Goal: Task Accomplishment & Management: Use online tool/utility

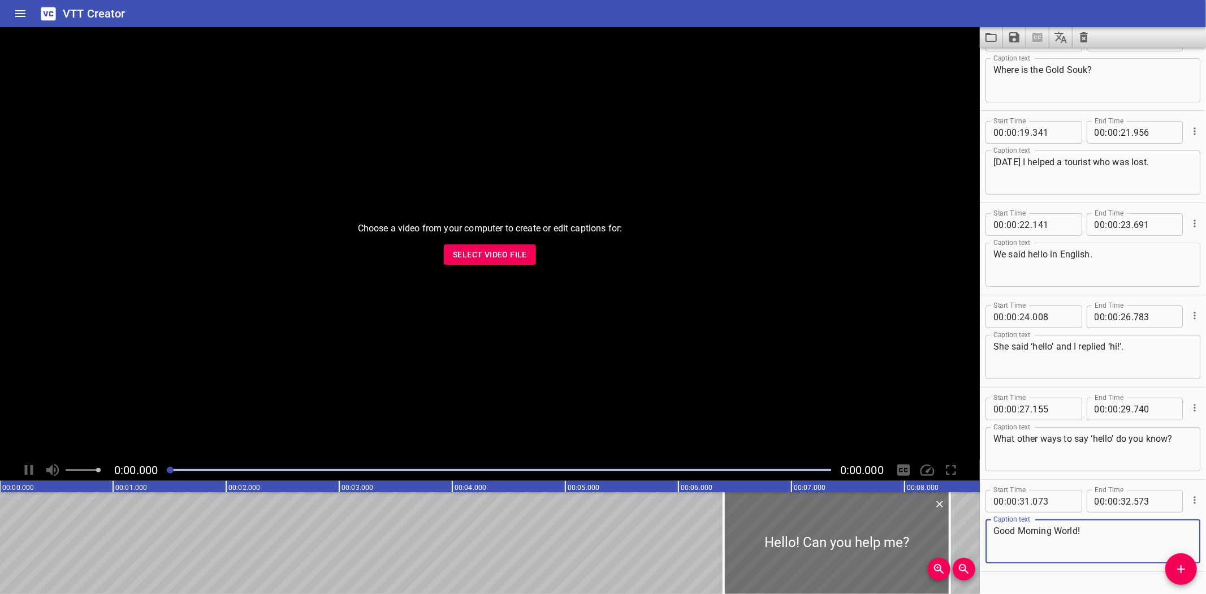
scroll to position [244, 0]
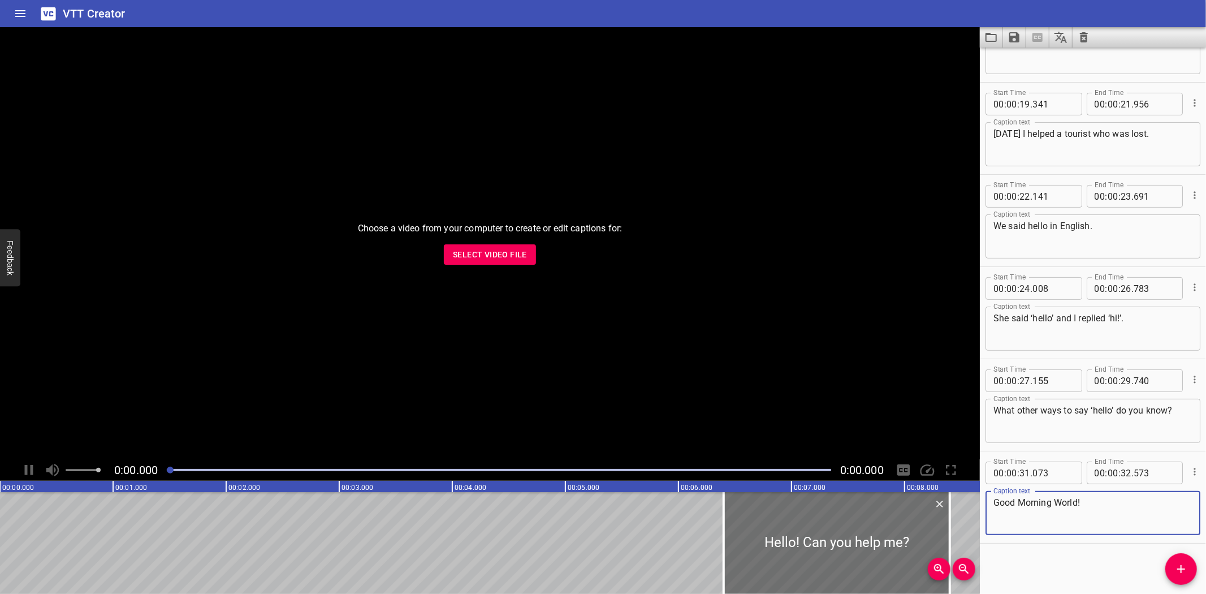
click at [498, 258] on span "Select Video File" at bounding box center [490, 255] width 74 height 14
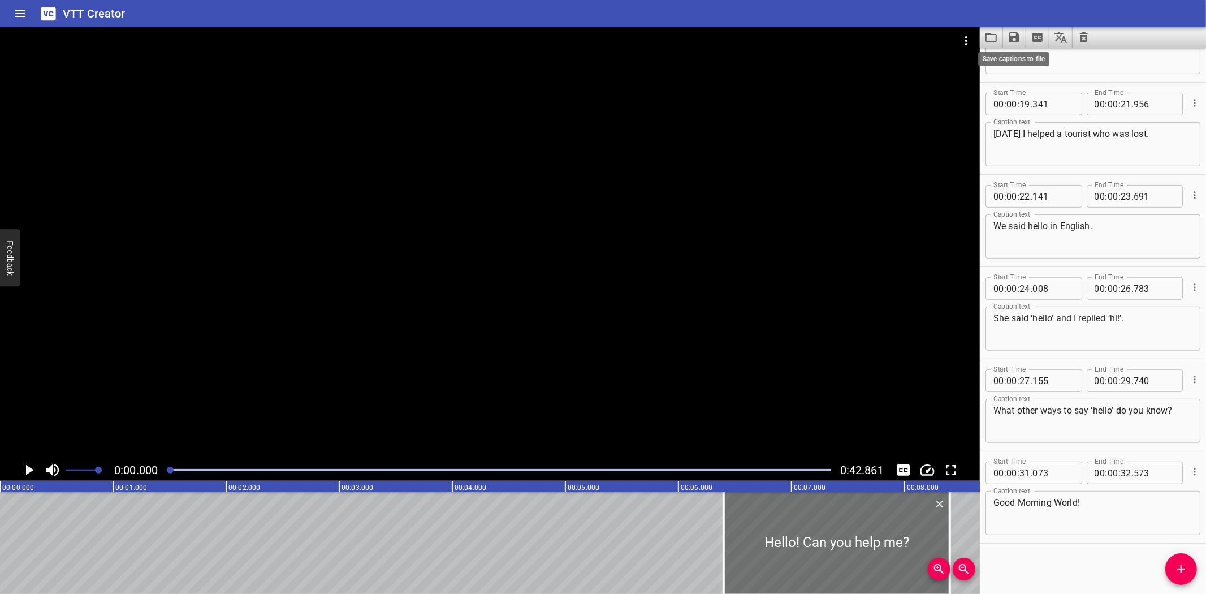
click at [1013, 34] on icon "Save captions to file" at bounding box center [1015, 38] width 14 height 14
click at [988, 38] on div at bounding box center [603, 297] width 1206 height 594
click at [988, 38] on icon "Load captions from file" at bounding box center [991, 38] width 14 height 14
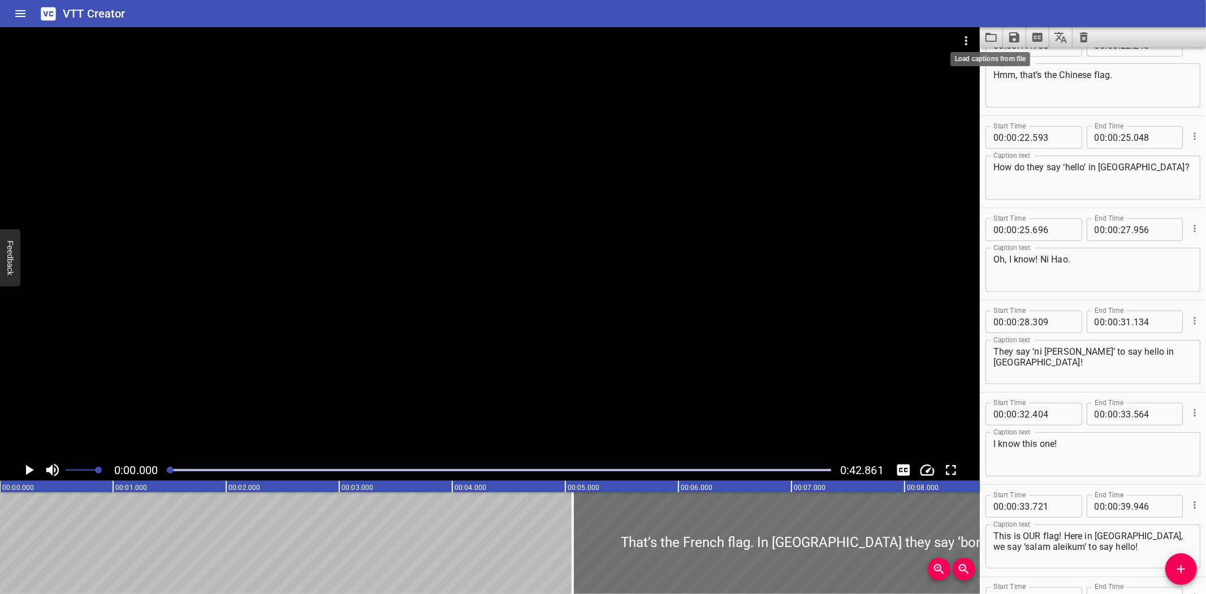
scroll to position [520, 0]
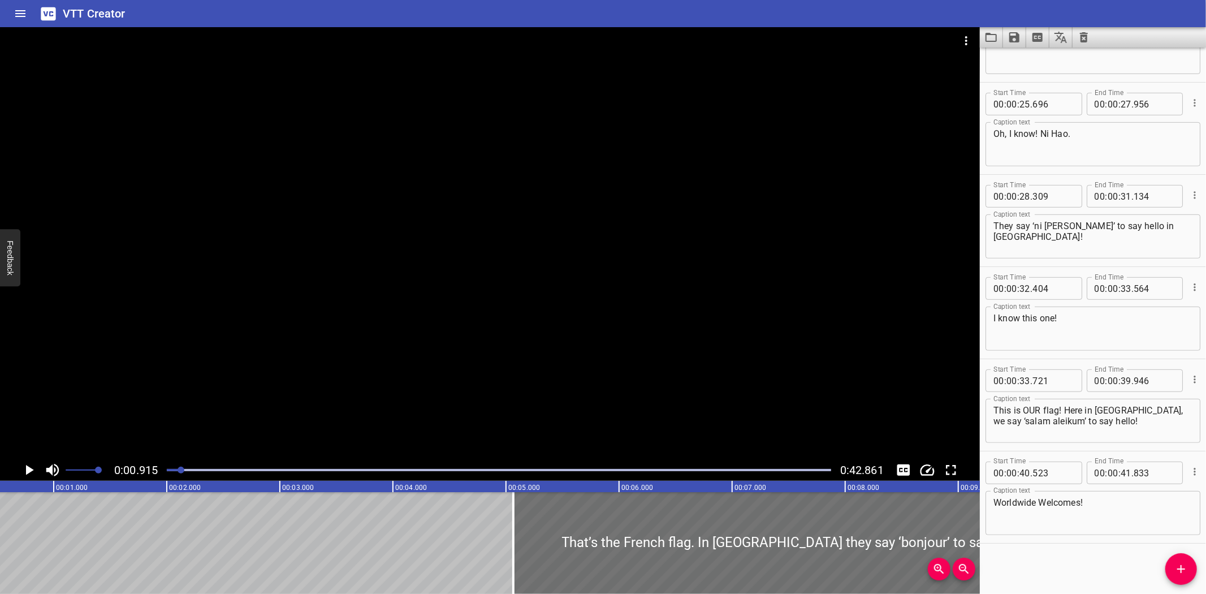
scroll to position [0, 103]
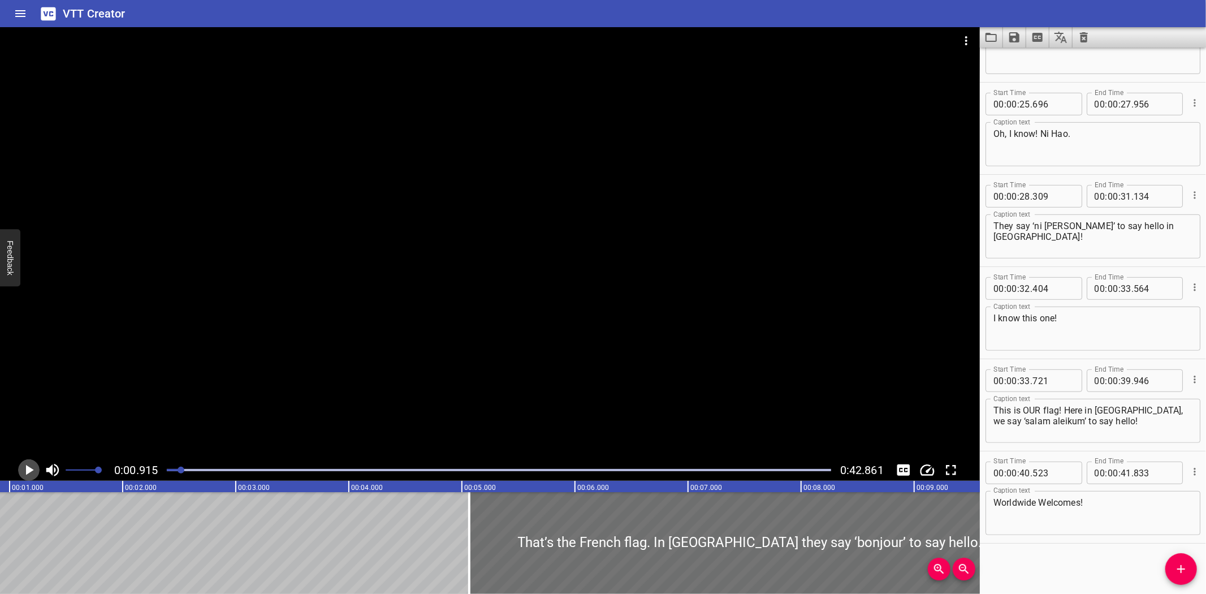
click at [28, 468] on icon "Play/Pause" at bounding box center [30, 470] width 8 height 10
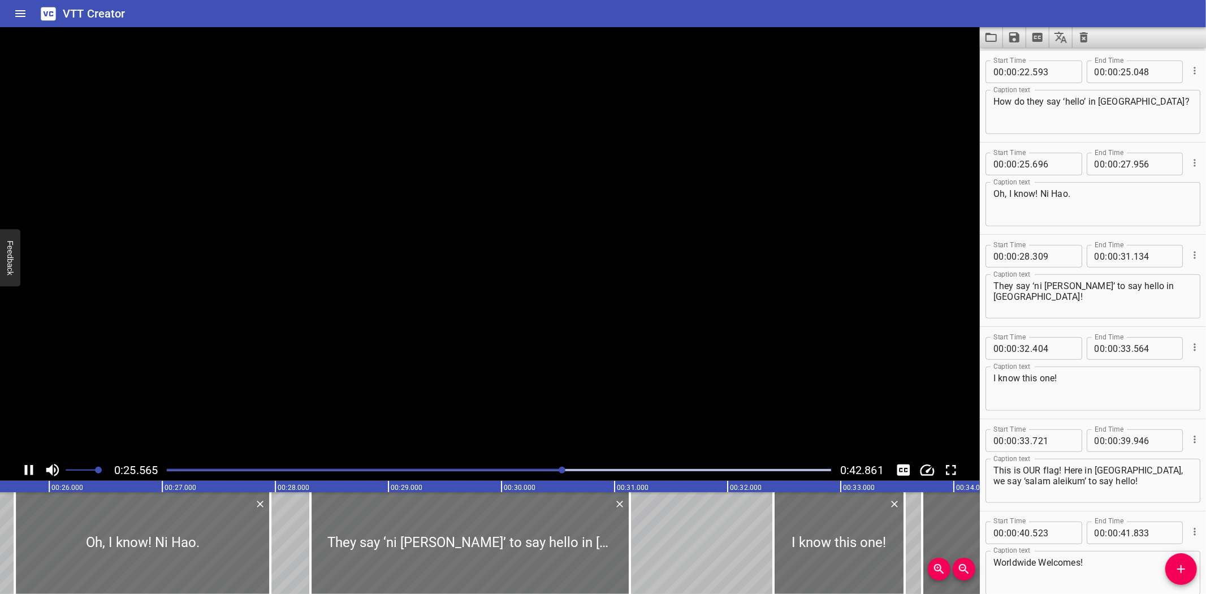
scroll to position [0, 0]
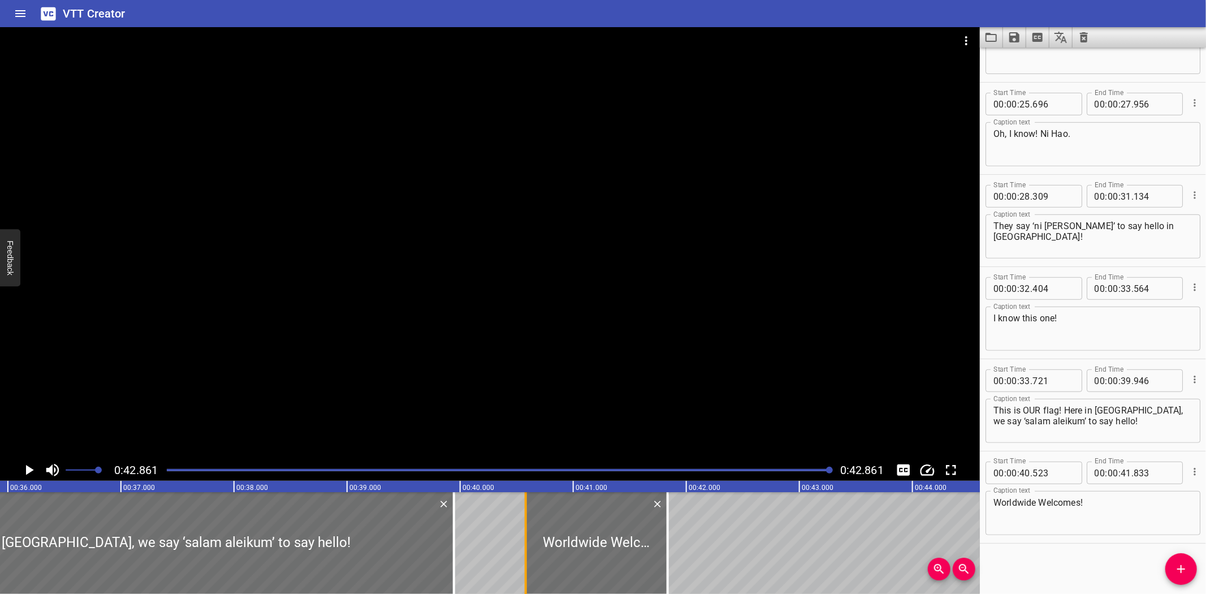
drag, startPoint x: 518, startPoint y: 538, endPoint x: 525, endPoint y: 545, distance: 9.2
click at [525, 545] on div at bounding box center [526, 543] width 2 height 102
type input "578"
click at [663, 547] on div at bounding box center [666, 543] width 11 height 102
type input "823"
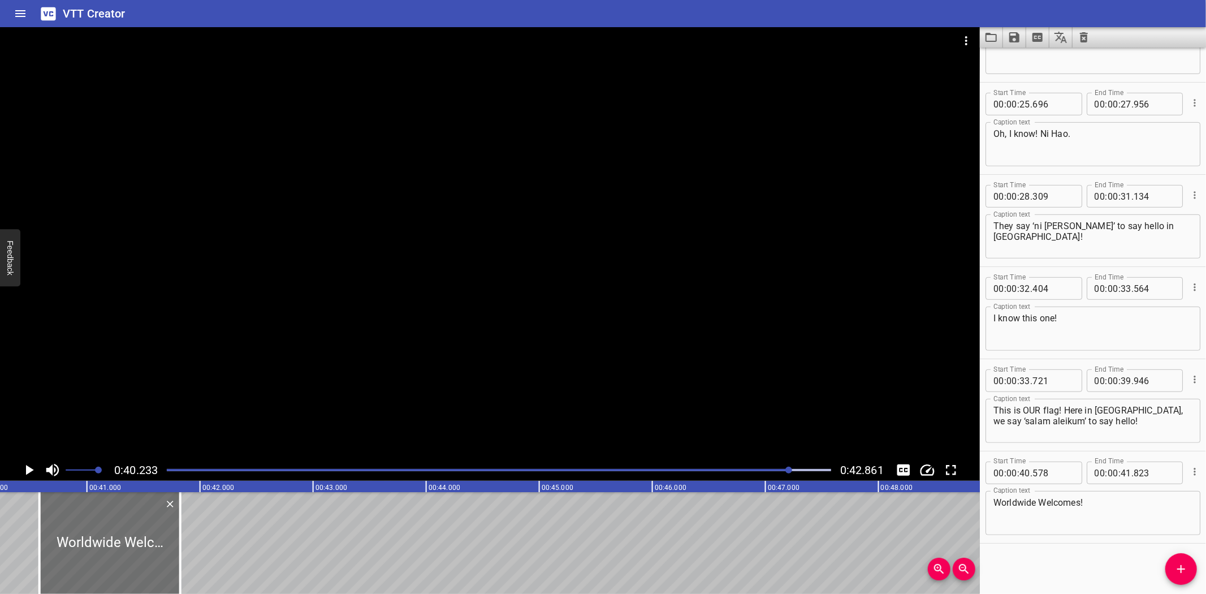
click at [25, 466] on icon "Play/Pause" at bounding box center [28, 469] width 17 height 17
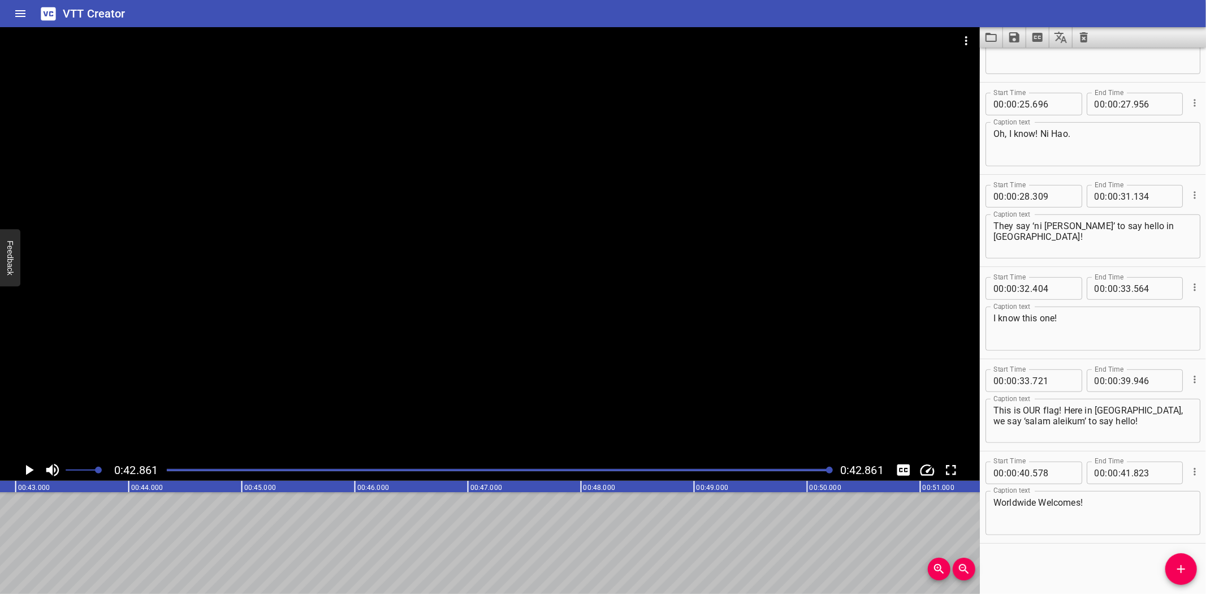
click at [1016, 36] on icon "Save captions to file" at bounding box center [1014, 37] width 10 height 10
click at [1034, 63] on li "Save to VTT file" at bounding box center [1044, 62] width 83 height 20
click at [1012, 37] on icon "Save captions to file" at bounding box center [1014, 37] width 10 height 10
click at [1054, 82] on li "Save to SRT file" at bounding box center [1044, 82] width 83 height 20
